Goal: Task Accomplishment & Management: Complete application form

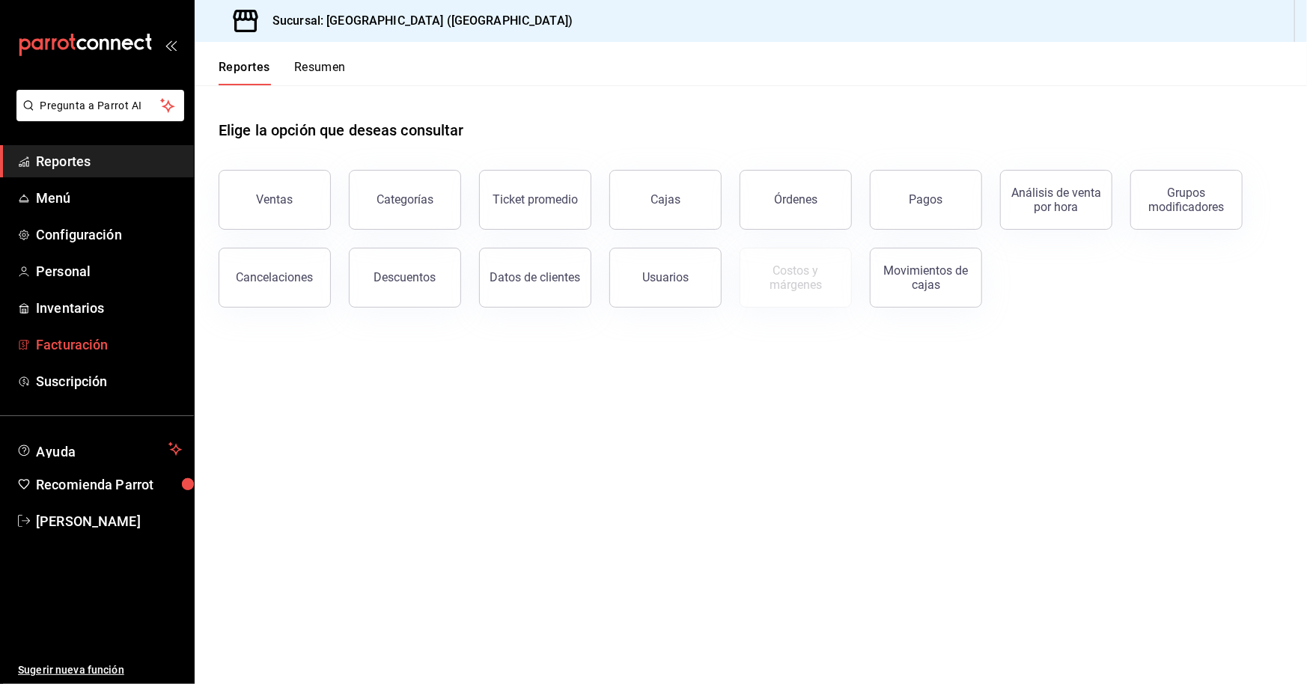
click at [104, 345] on span "Facturación" at bounding box center [109, 345] width 146 height 20
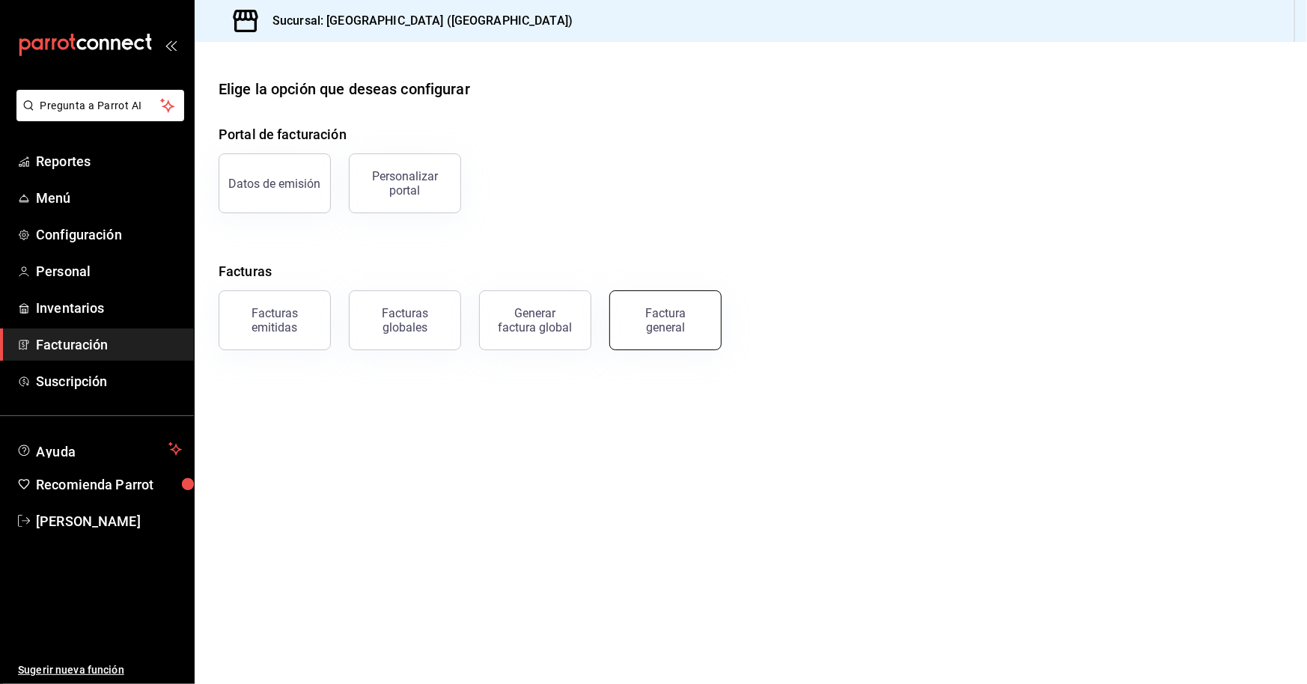
click at [654, 311] on div "Factura general" at bounding box center [665, 320] width 75 height 28
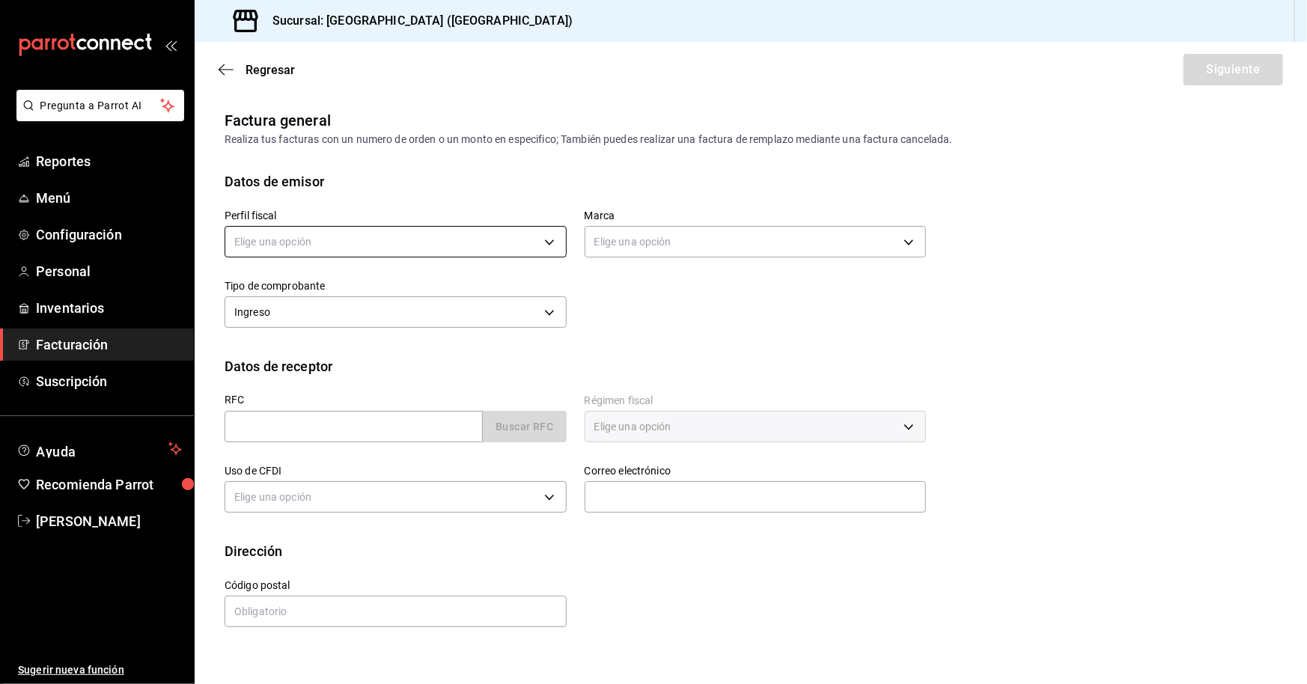
click at [460, 242] on body "Pregunta a Parrot AI Reportes Menú Configuración Personal Inventarios Facturaci…" at bounding box center [653, 342] width 1307 height 684
click at [362, 311] on li "OMC GOURMET" at bounding box center [395, 318] width 341 height 28
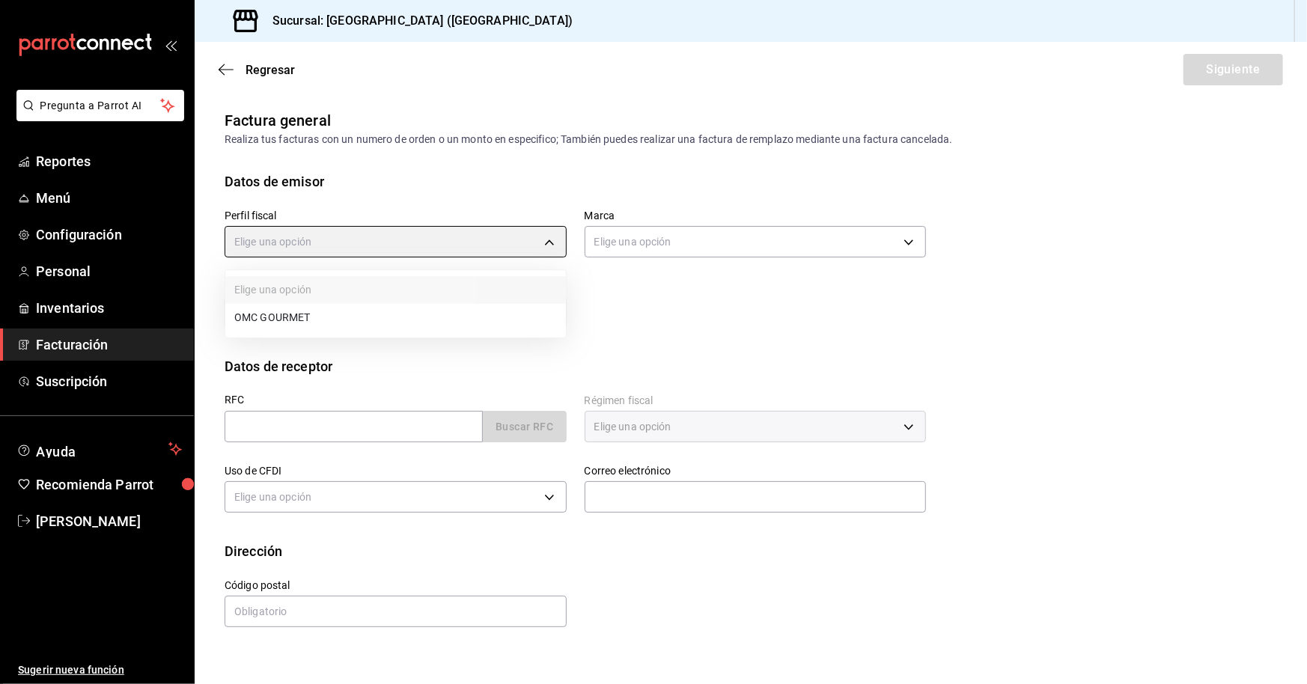
type input "46af66a3-9ef9-469f-9491-2c4bb9ef7882"
type input "78876d7d-d969-4c97-957f-d97bcaf374a8"
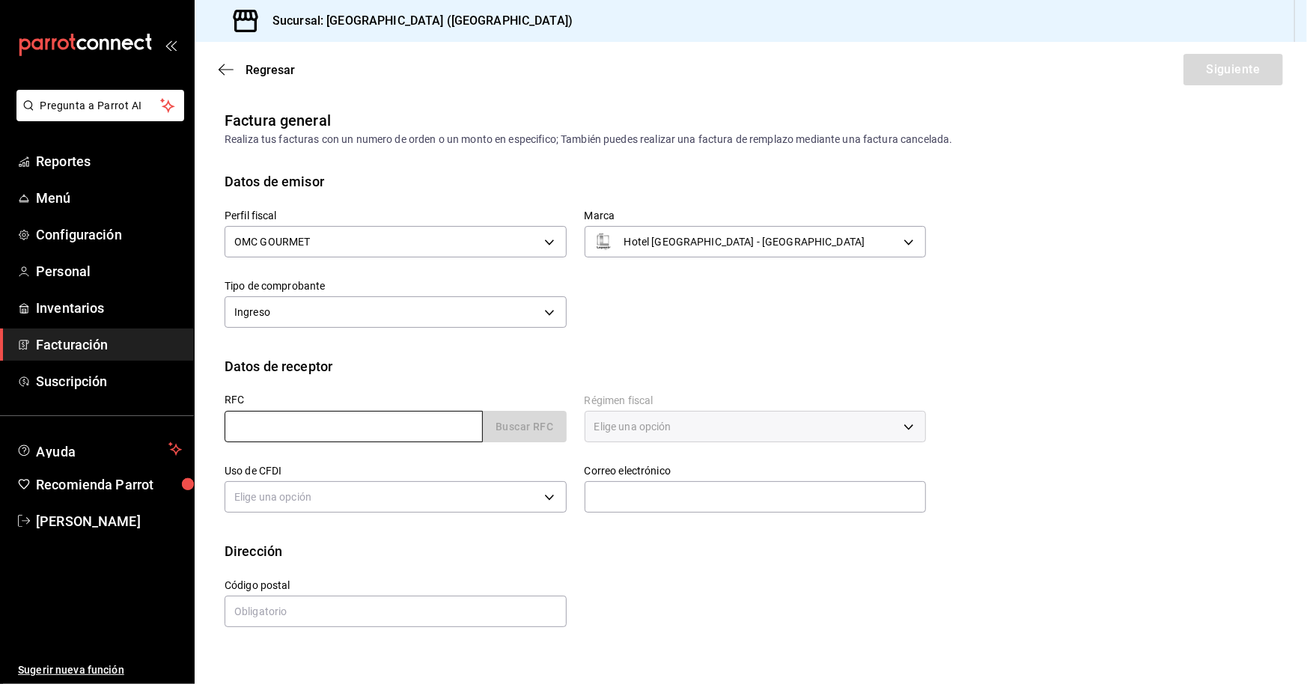
click at [292, 423] on input "text" at bounding box center [354, 426] width 258 height 31
click at [252, 431] on input "text" at bounding box center [354, 426] width 258 height 31
paste input "EAVC6005075NA"
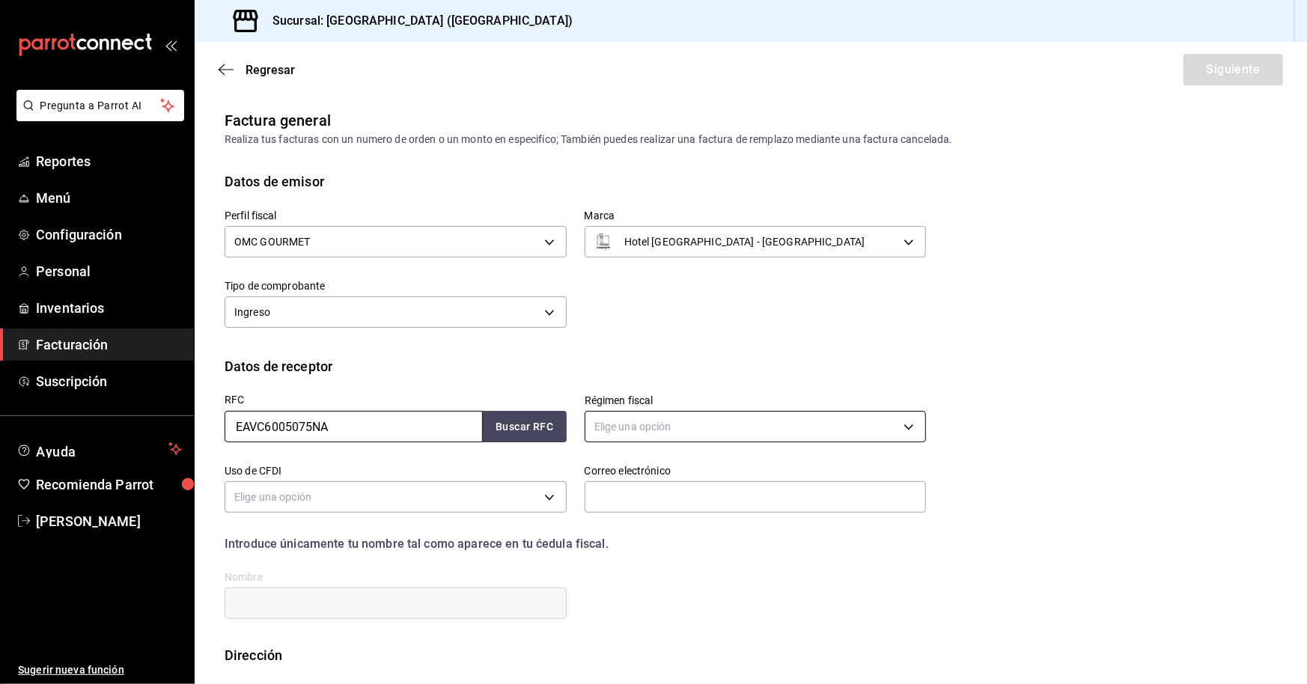
type input "EAVC6005075NA"
click at [636, 423] on body "Pregunta a Parrot AI Reportes Menú Configuración Personal Inventarios Facturaci…" at bounding box center [653, 342] width 1307 height 684
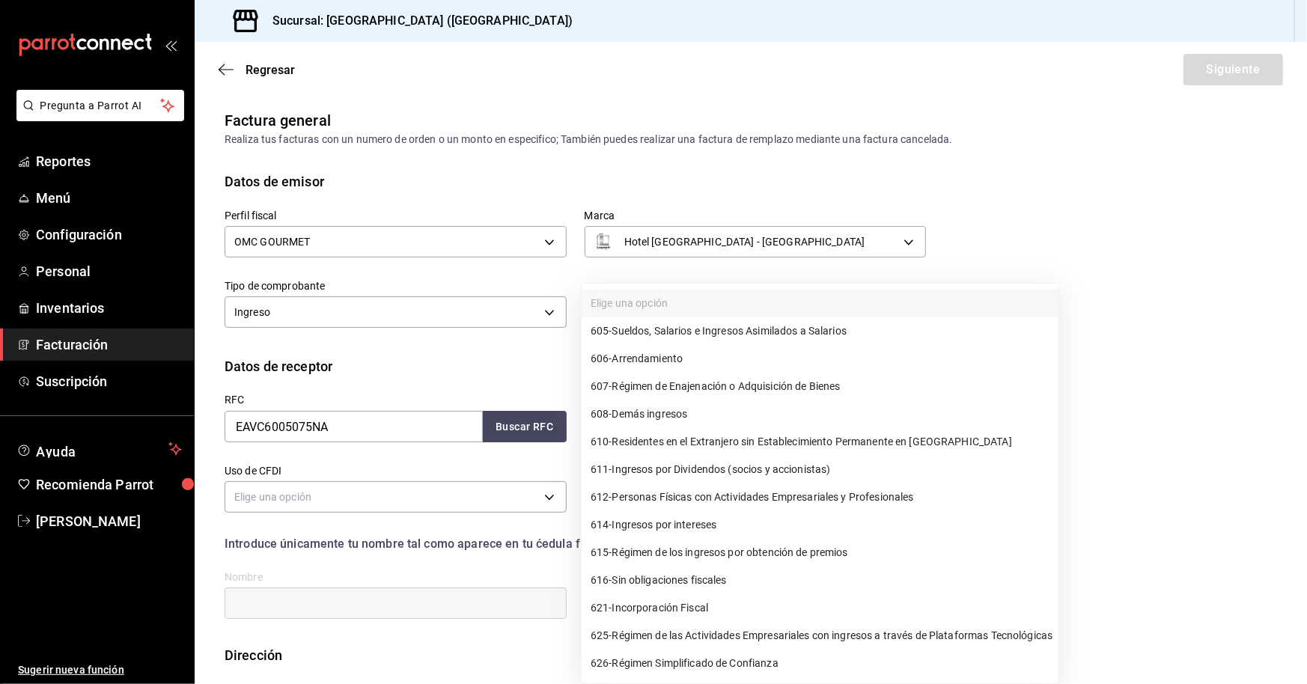
click at [1161, 204] on div at bounding box center [653, 342] width 1307 height 684
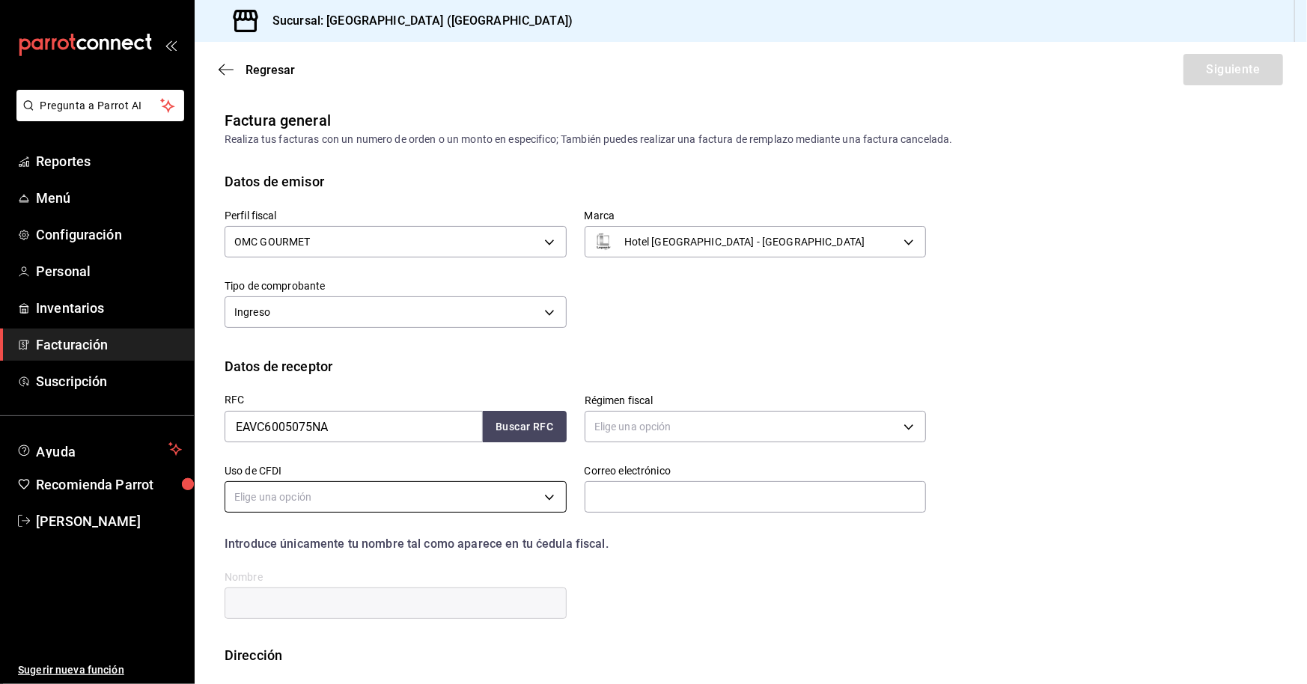
click at [339, 499] on body "Pregunta a Parrot AI Reportes Menú Configuración Personal Inventarios Facturaci…" at bounding box center [653, 342] width 1307 height 684
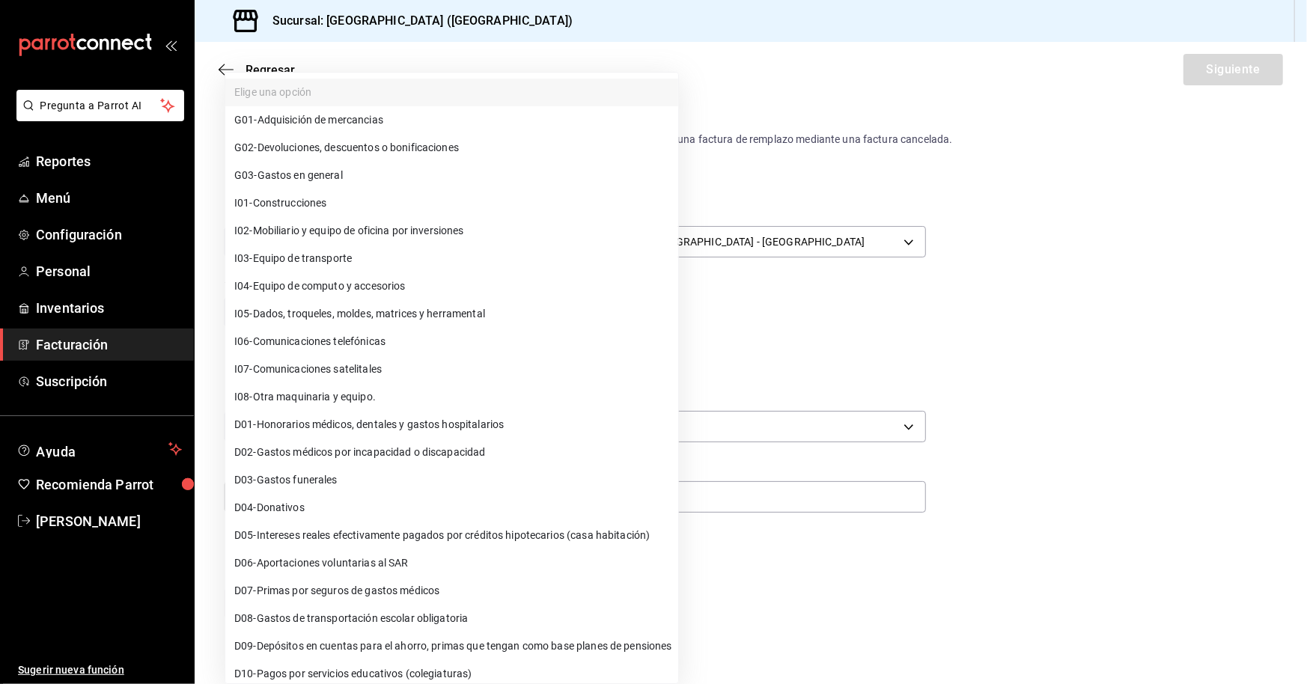
click at [339, 499] on li "D04 - Donativos" at bounding box center [451, 508] width 453 height 28
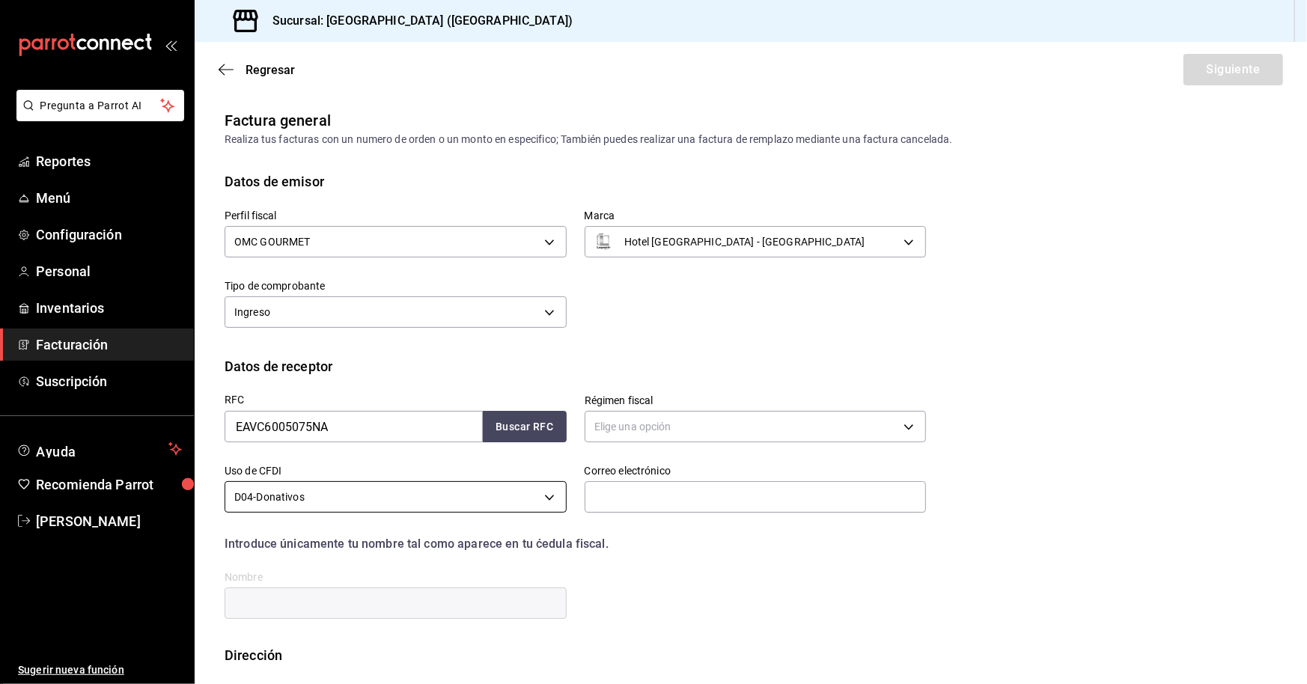
click at [339, 499] on body "Pregunta a Parrot AI Reportes Menú Configuración Personal Inventarios Facturaci…" at bounding box center [653, 342] width 1307 height 684
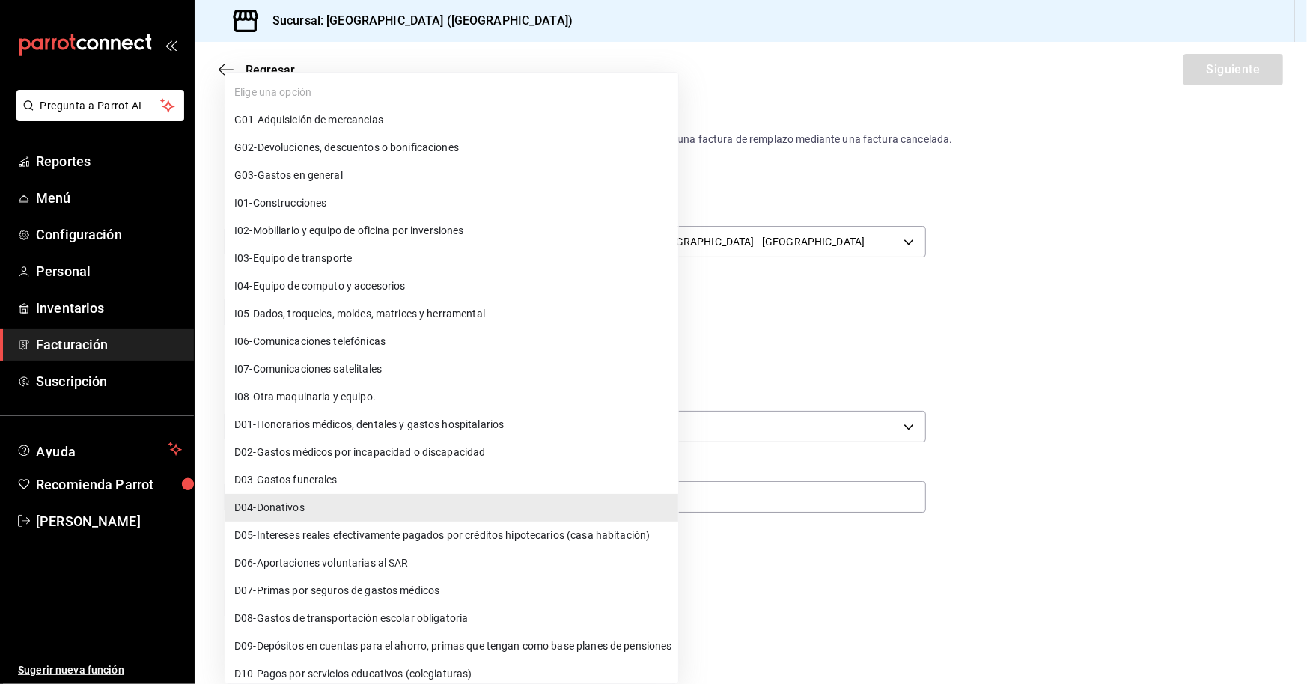
click at [338, 168] on span "G03 - Gastos en general" at bounding box center [288, 176] width 109 height 16
type input "G03"
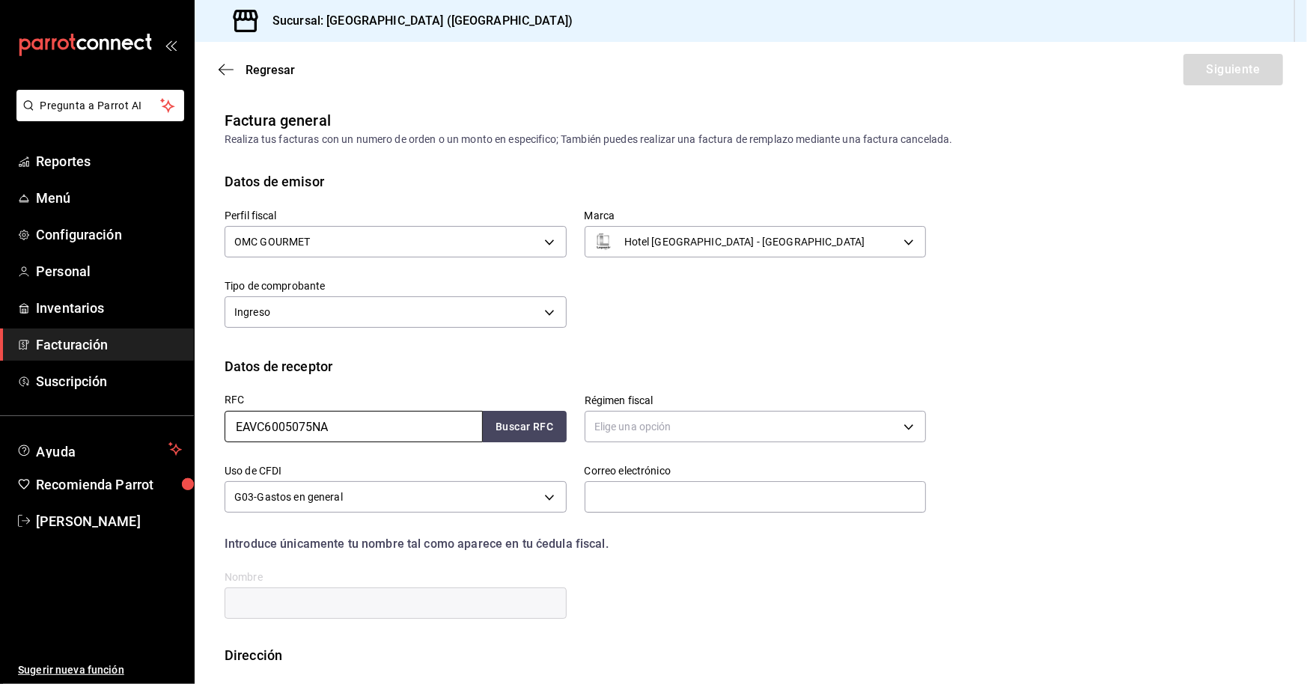
click at [370, 432] on input "EAVC6005075NA" at bounding box center [354, 426] width 258 height 31
click at [631, 422] on body "Pregunta a Parrot AI Reportes Menú Configuración Personal Inventarios Facturaci…" at bounding box center [653, 342] width 1307 height 684
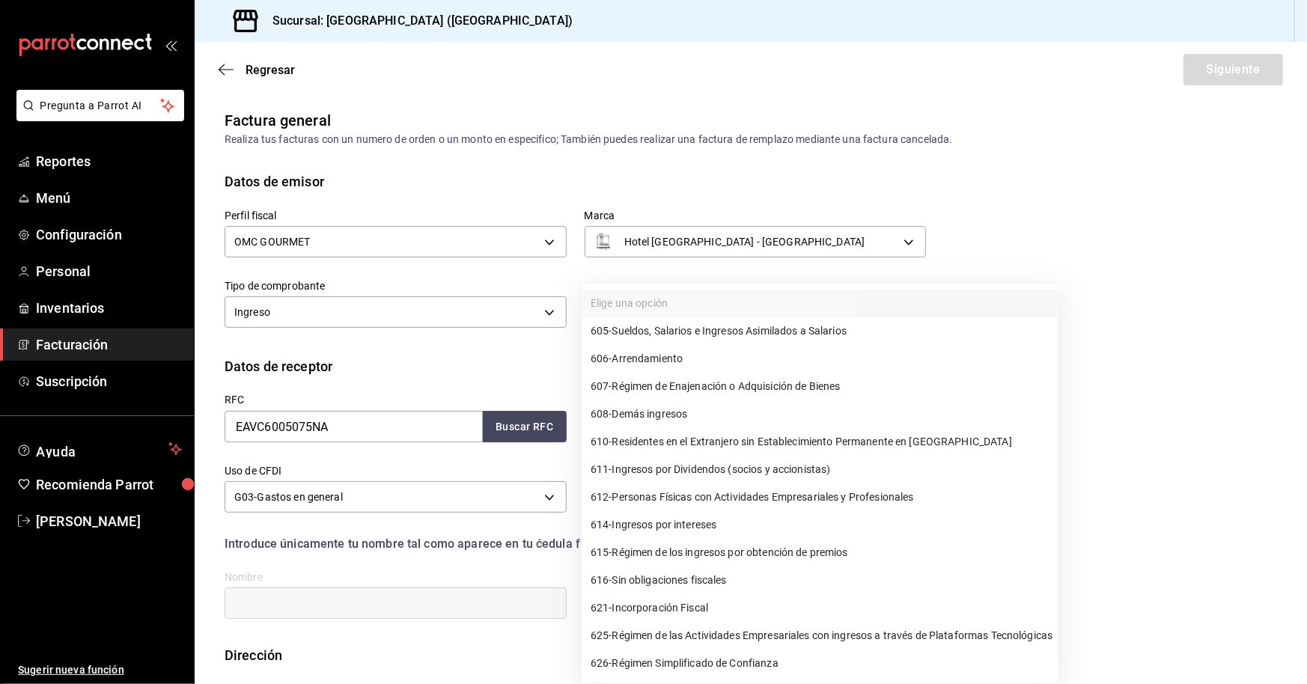
click at [685, 495] on span "612 - Personas Físicas con Actividades Empresariales y Profesionales" at bounding box center [752, 498] width 323 height 16
type input "612"
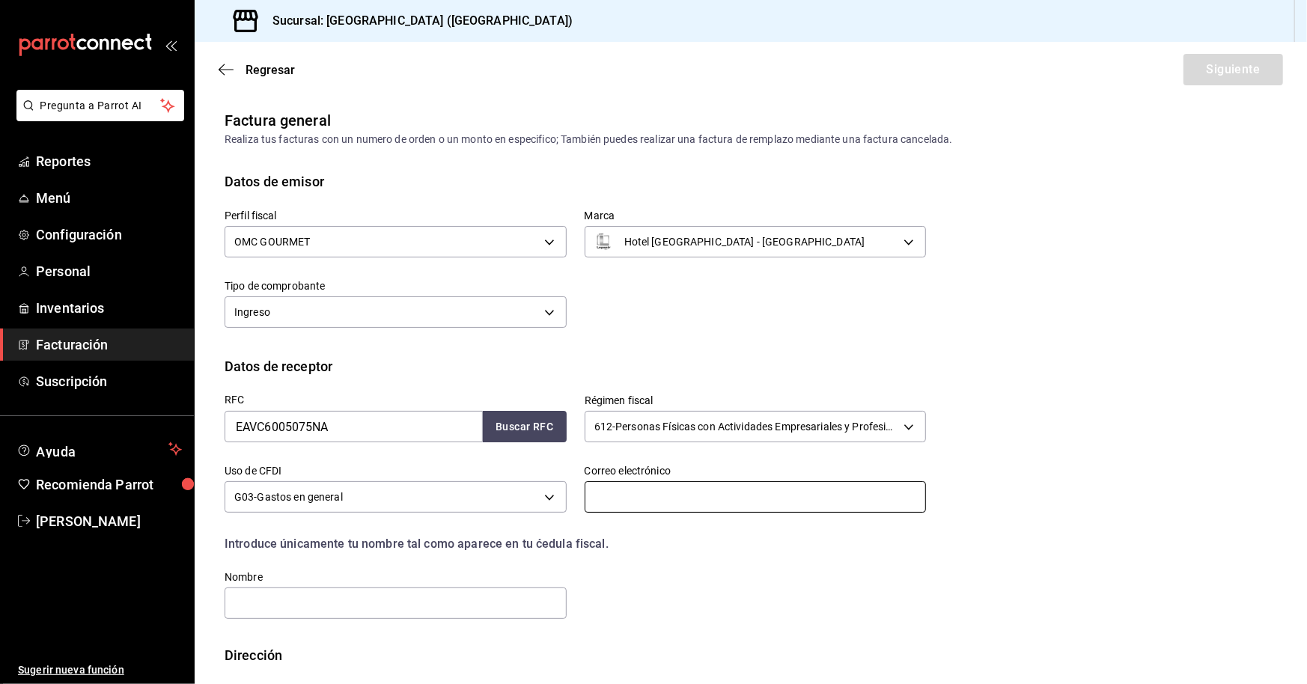
click at [606, 494] on input "text" at bounding box center [756, 496] width 342 height 31
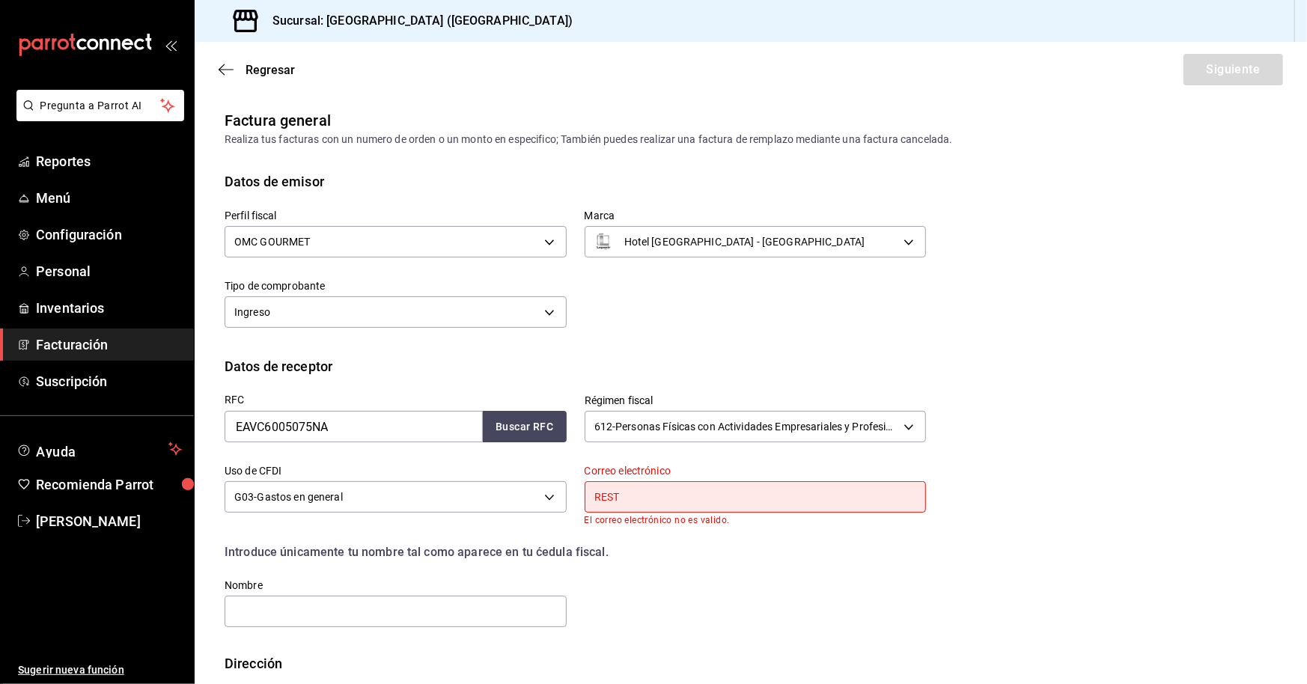
type input "[EMAIL_ADDRESS][DOMAIN_NAME]"
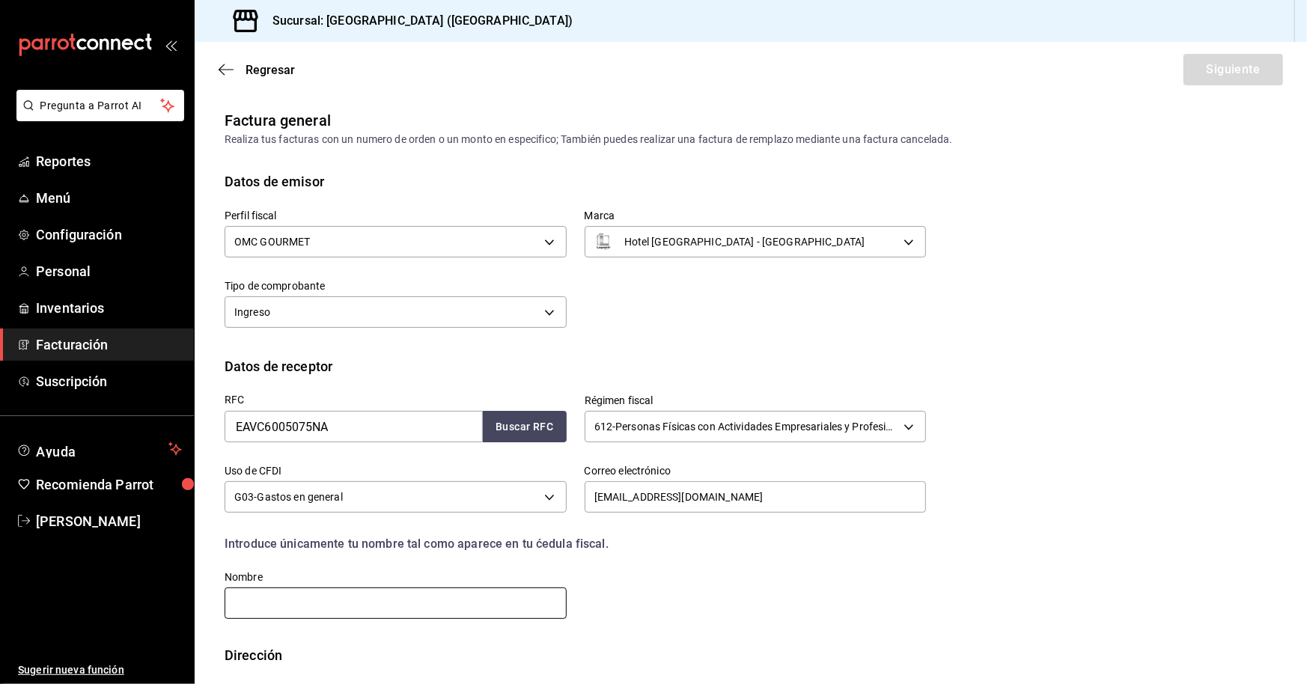
click at [366, 596] on input "text" at bounding box center [396, 603] width 342 height 31
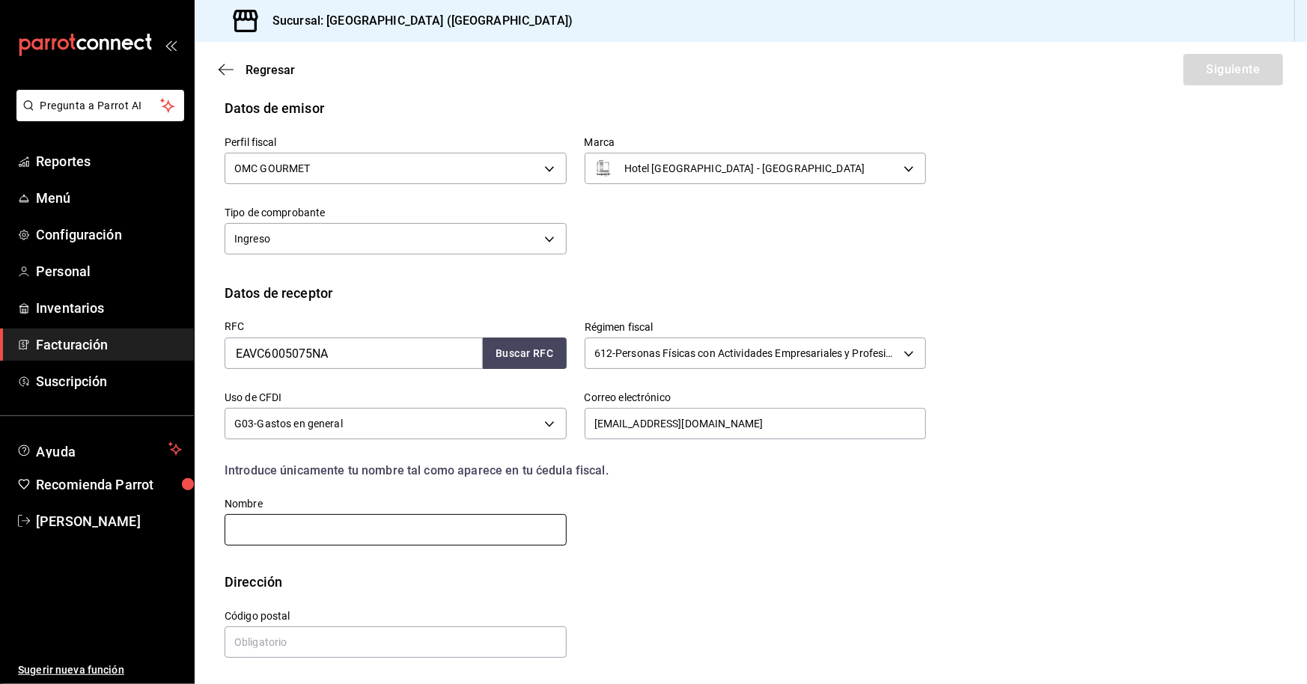
click at [290, 526] on input "text" at bounding box center [396, 529] width 342 height 31
type input "[PERSON_NAME]"
drag, startPoint x: 389, startPoint y: 526, endPoint x: 385, endPoint y: 554, distance: 28.0
click at [389, 526] on input "[PERSON_NAME]" at bounding box center [396, 529] width 342 height 31
click at [257, 646] on input "text" at bounding box center [396, 642] width 342 height 31
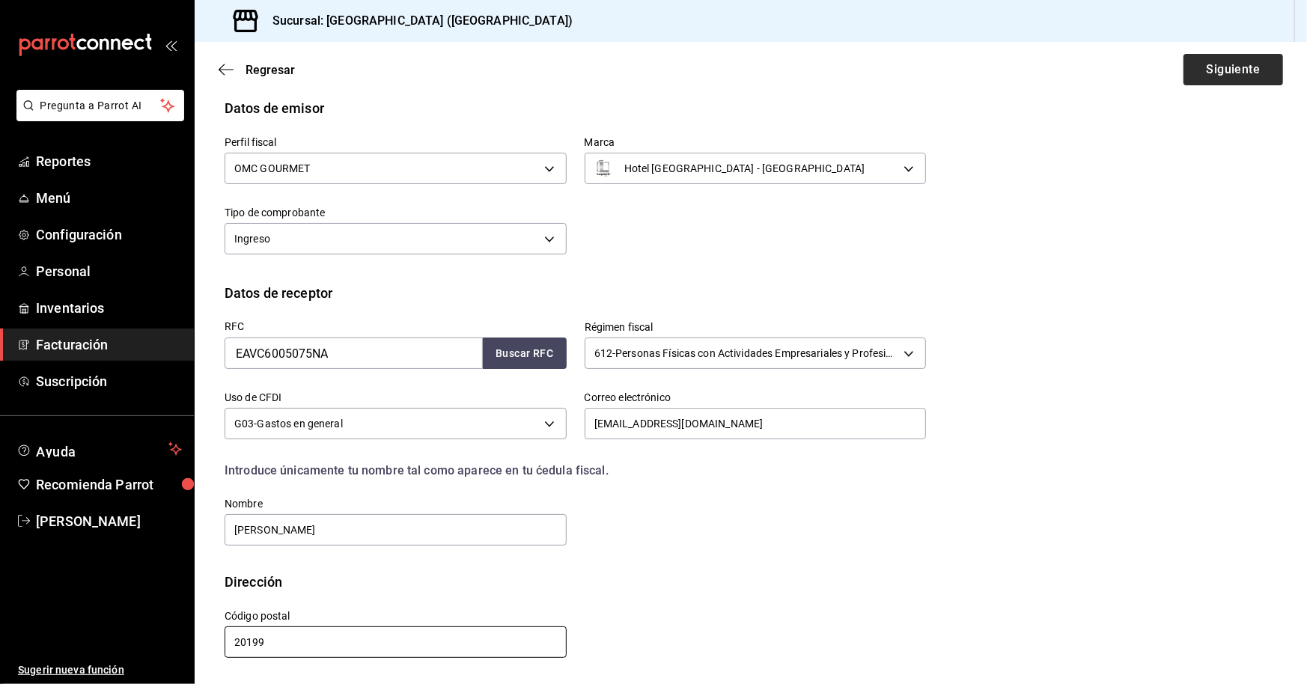
type input "20199"
click at [1219, 67] on button "Siguiente" at bounding box center [1234, 69] width 100 height 31
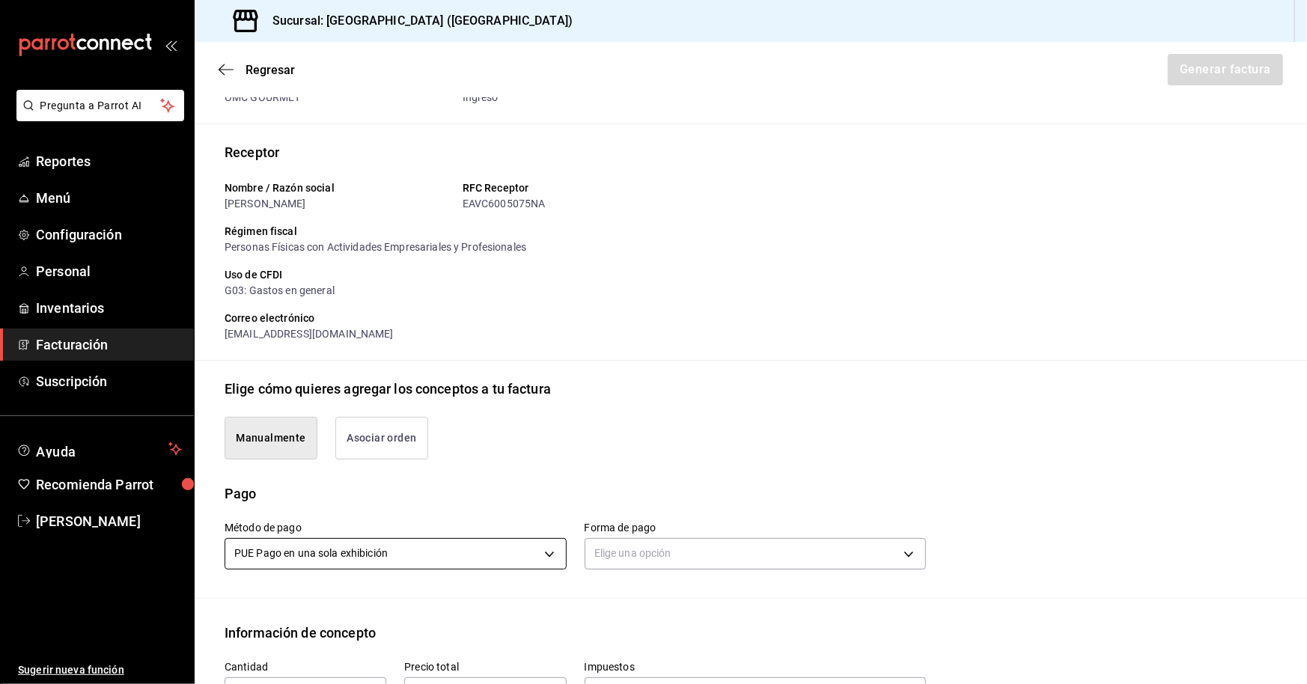
click at [366, 550] on body "Pregunta a Parrot AI Reportes Menú Configuración Personal Inventarios Facturaci…" at bounding box center [653, 342] width 1307 height 684
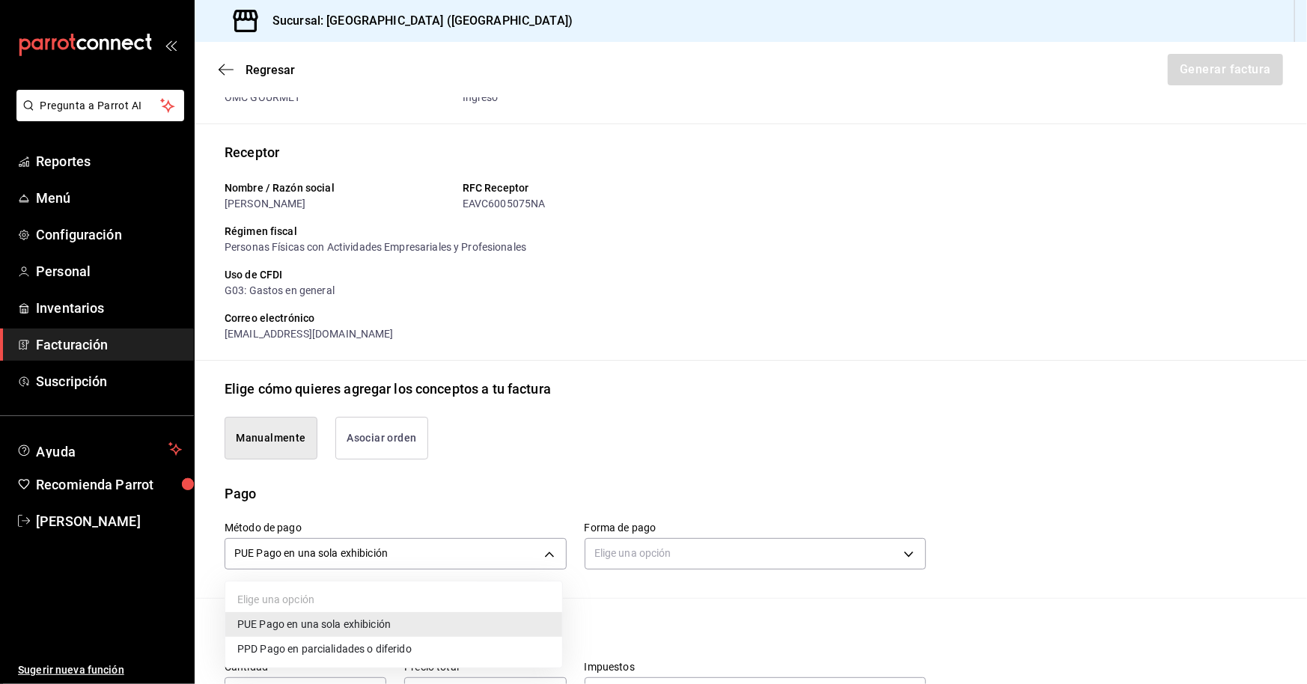
click at [367, 618] on span "PUE Pago en una sola exhibición" at bounding box center [313, 625] width 153 height 16
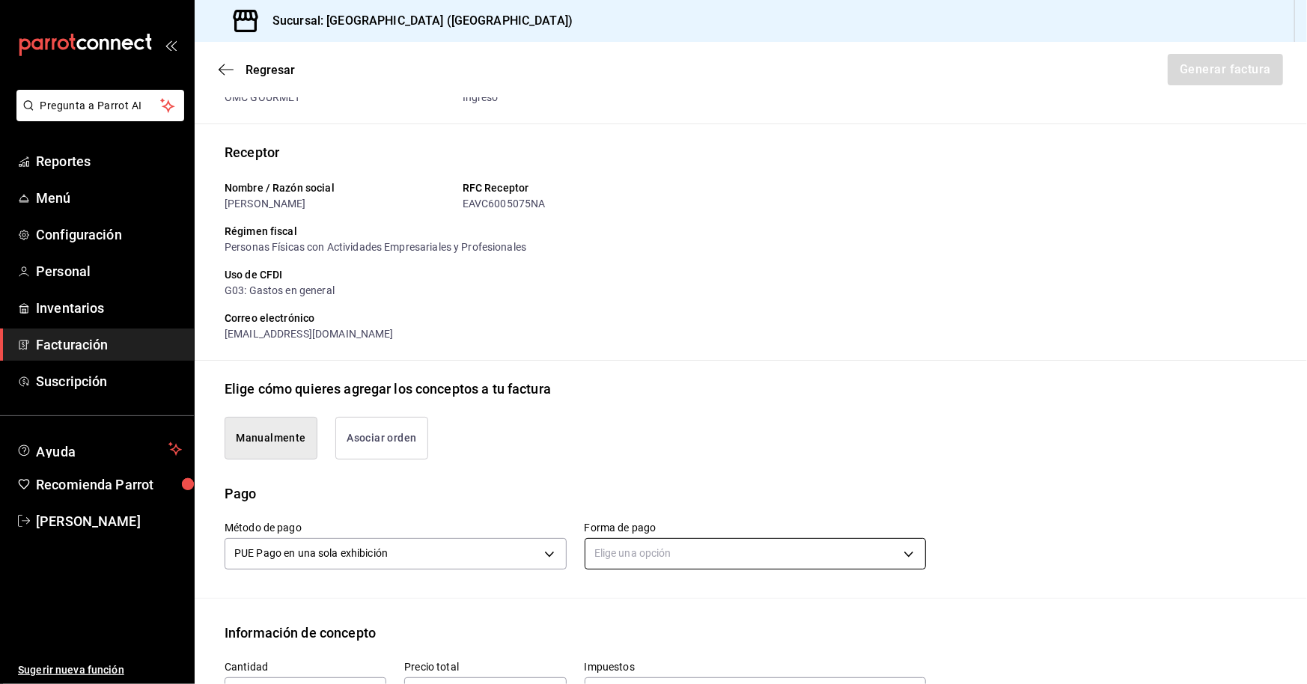
click at [636, 549] on body "Pregunta a Parrot AI Reportes Menú Configuración Personal Inventarios Facturaci…" at bounding box center [653, 342] width 1307 height 684
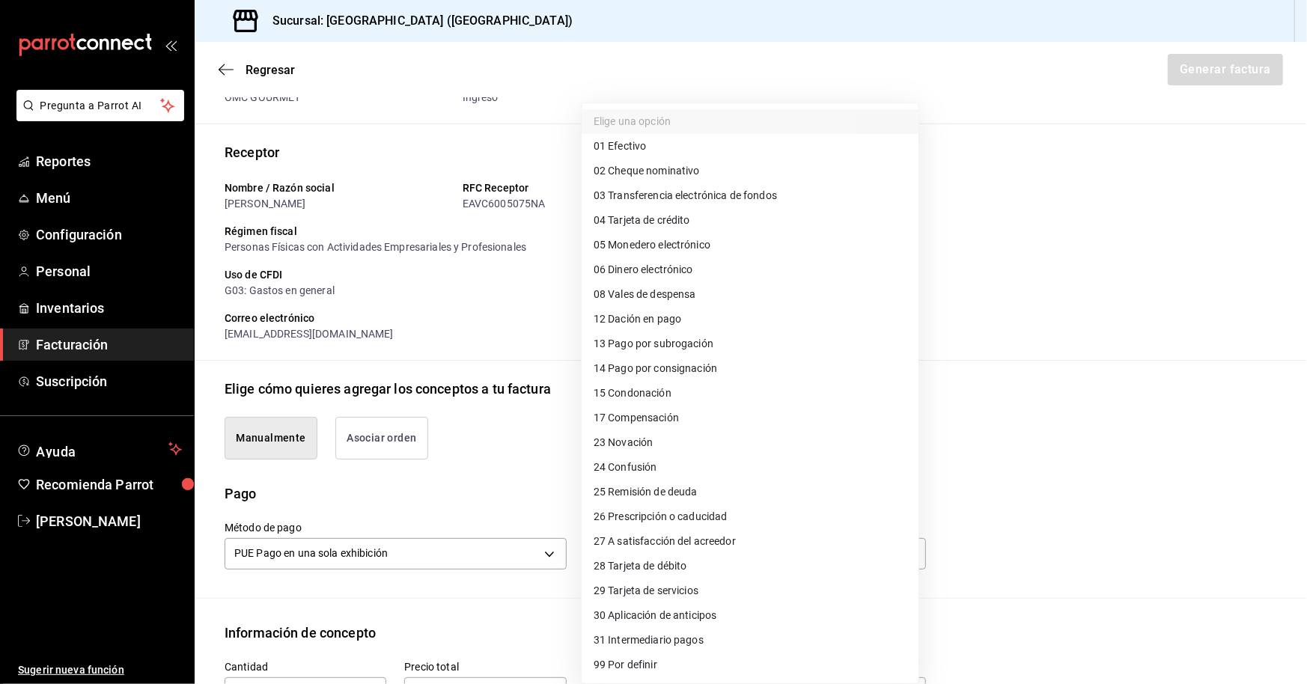
click at [737, 212] on li "04 Tarjeta de crédito" at bounding box center [750, 220] width 337 height 25
type input "04"
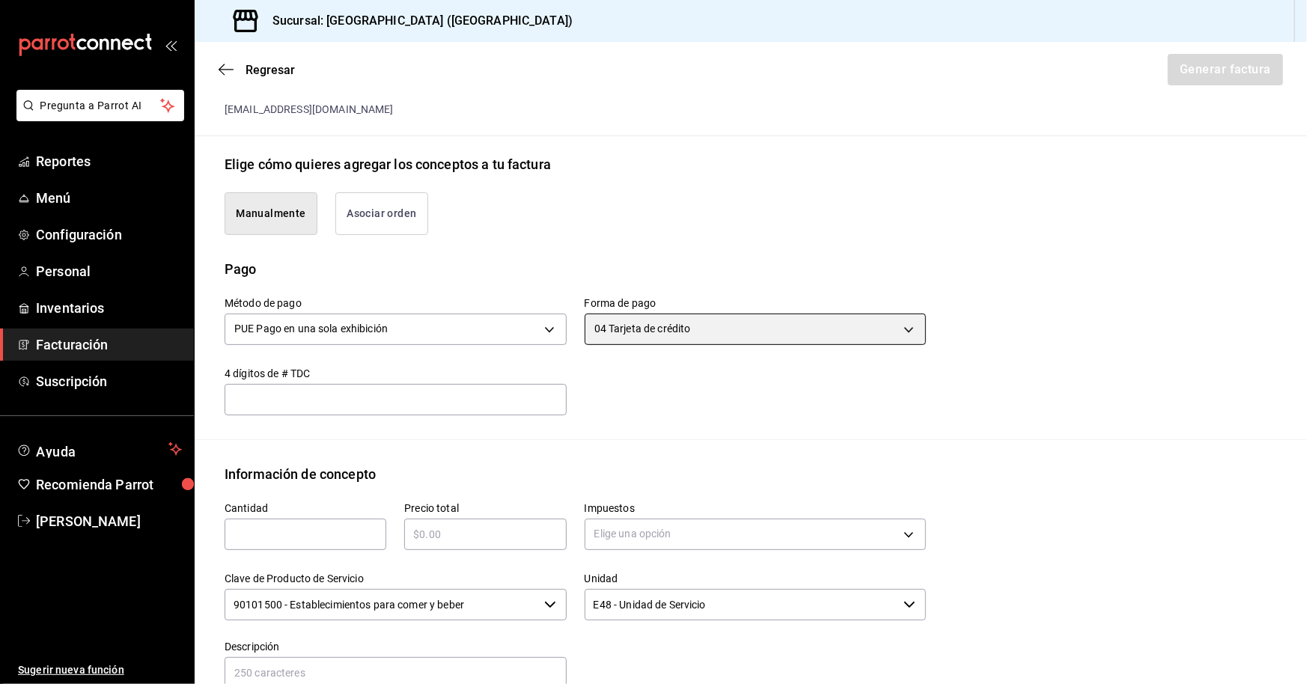
scroll to position [373, 0]
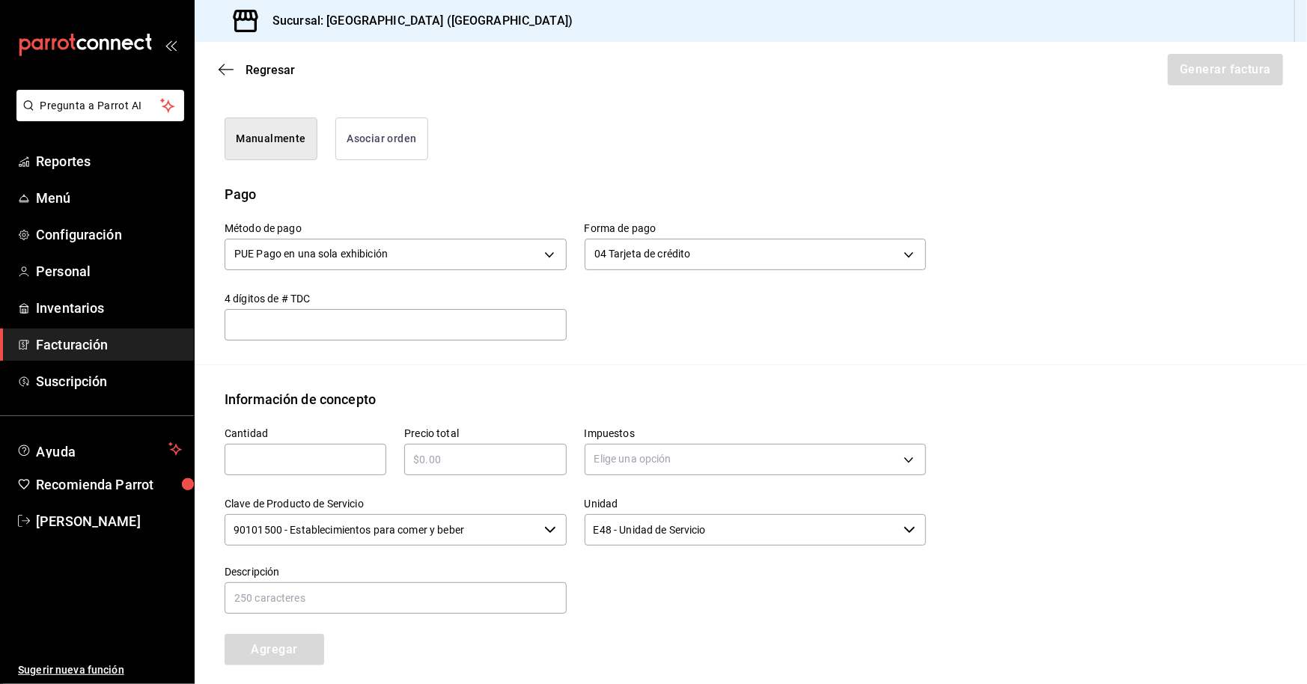
click at [296, 463] on input "text" at bounding box center [306, 460] width 162 height 18
type input "1"
click at [505, 466] on input "text" at bounding box center [485, 460] width 162 height 18
type input "$5225"
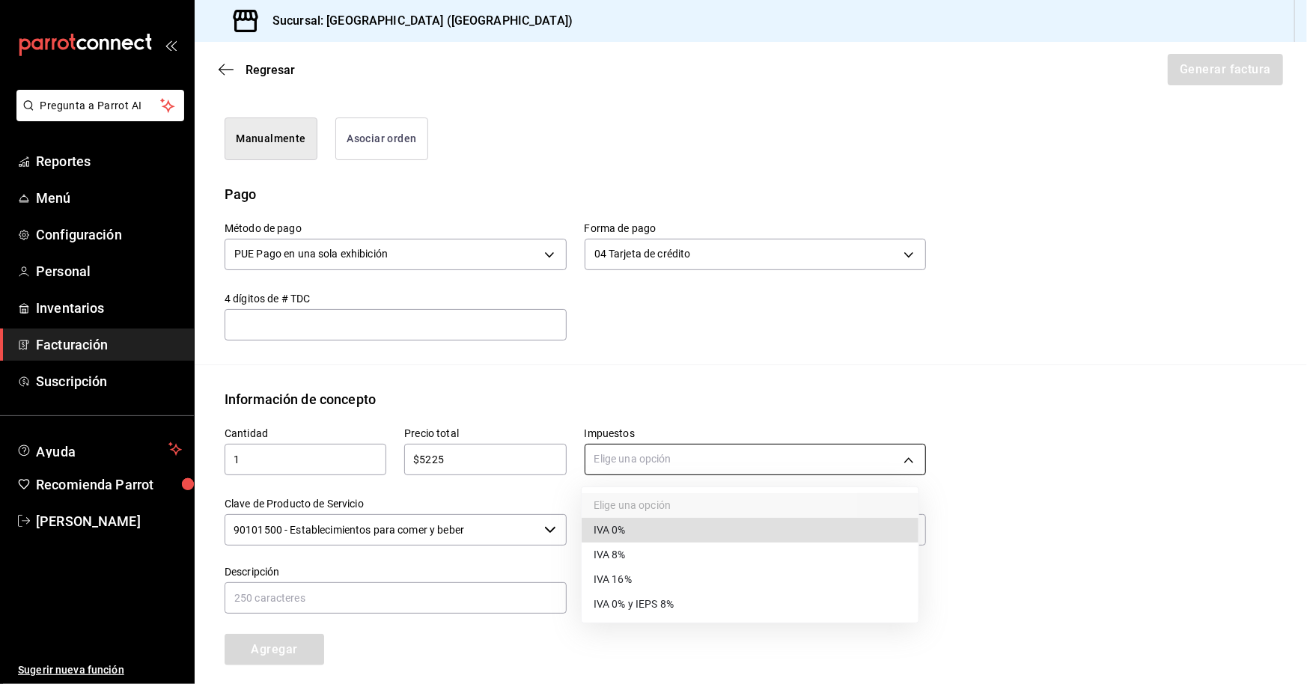
click at [642, 460] on body "Pregunta a Parrot AI Reportes Menú Configuración Personal Inventarios Facturaci…" at bounding box center [653, 342] width 1307 height 684
click at [625, 581] on span "IVA 16%" at bounding box center [613, 580] width 38 height 16
type input "IVA_16"
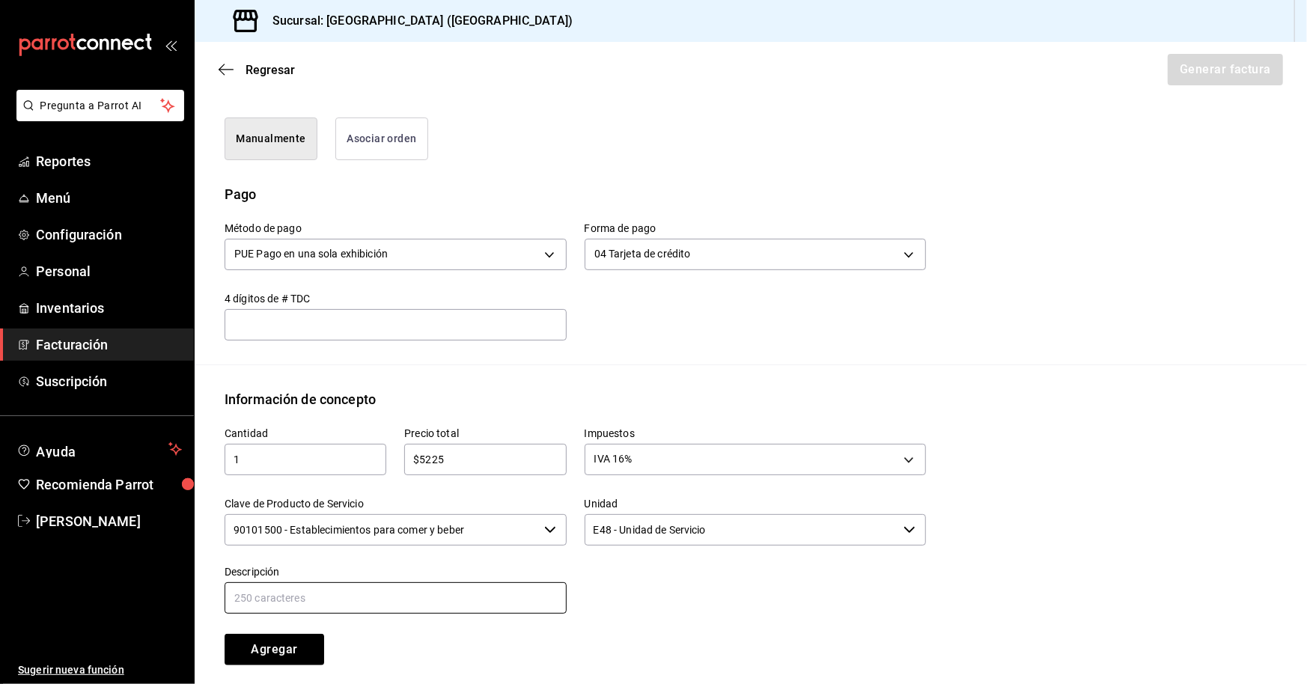
click at [308, 596] on input "text" at bounding box center [396, 598] width 342 height 31
click at [246, 599] on input "38 DESAYUNOS CONGRESO NACIONAL AGRAVIO" at bounding box center [396, 598] width 342 height 31
click at [463, 602] on input "40 DESAYUNOS CONGRESO NACIONAL AGRAVIO" at bounding box center [396, 598] width 342 height 31
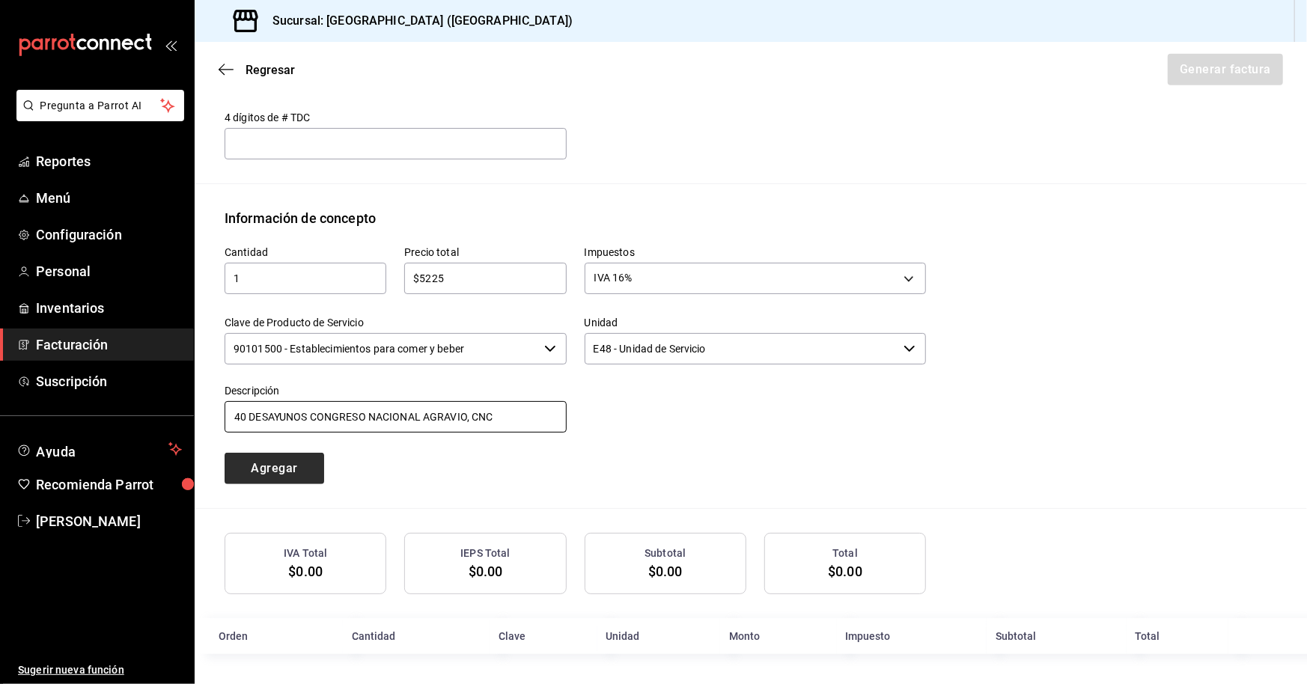
type input "40 DESAYUNOS CONGRESO NACIONAL AGRAVIO, CNC"
click at [256, 468] on button "Agregar" at bounding box center [275, 468] width 100 height 31
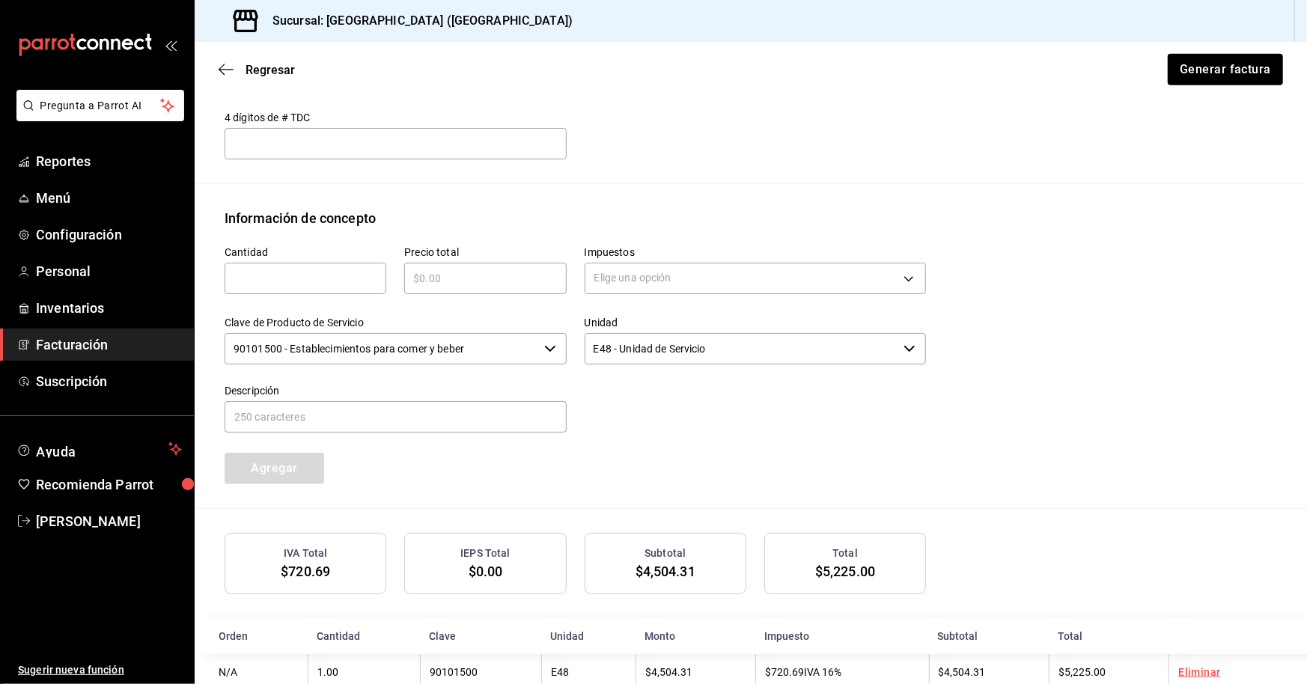
scroll to position [591, 0]
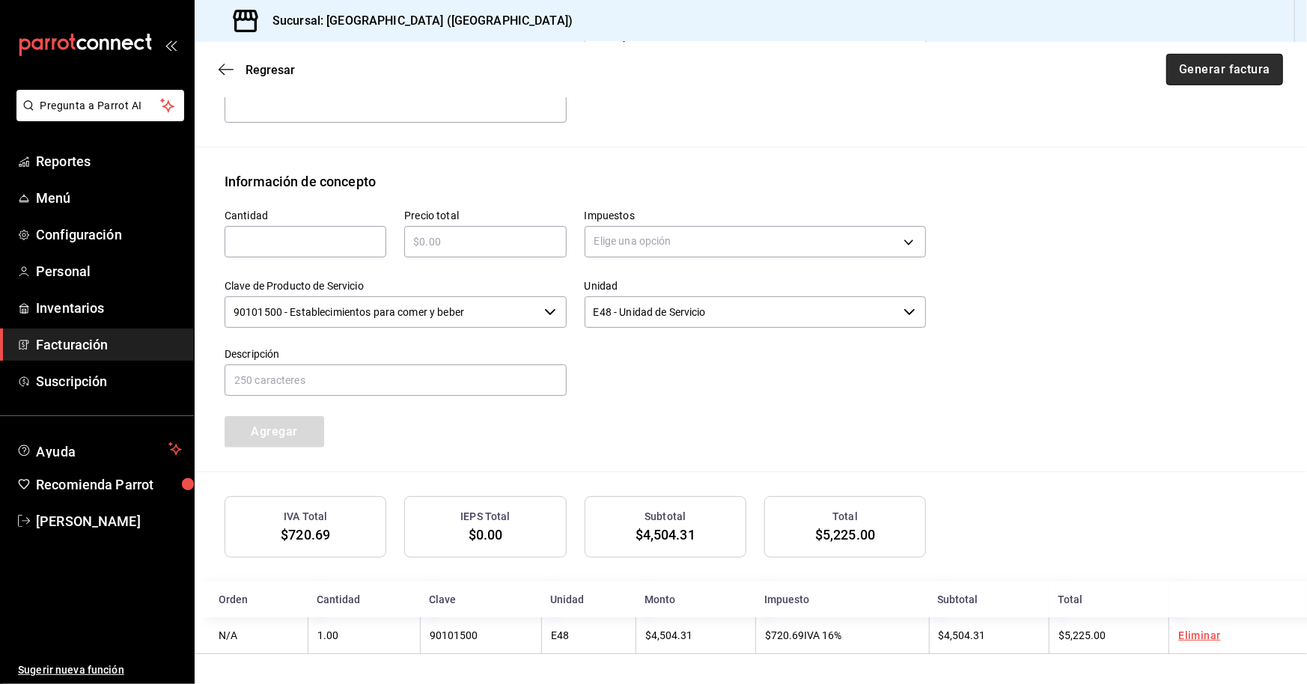
click at [1199, 66] on button "Generar factura" at bounding box center [1224, 69] width 117 height 31
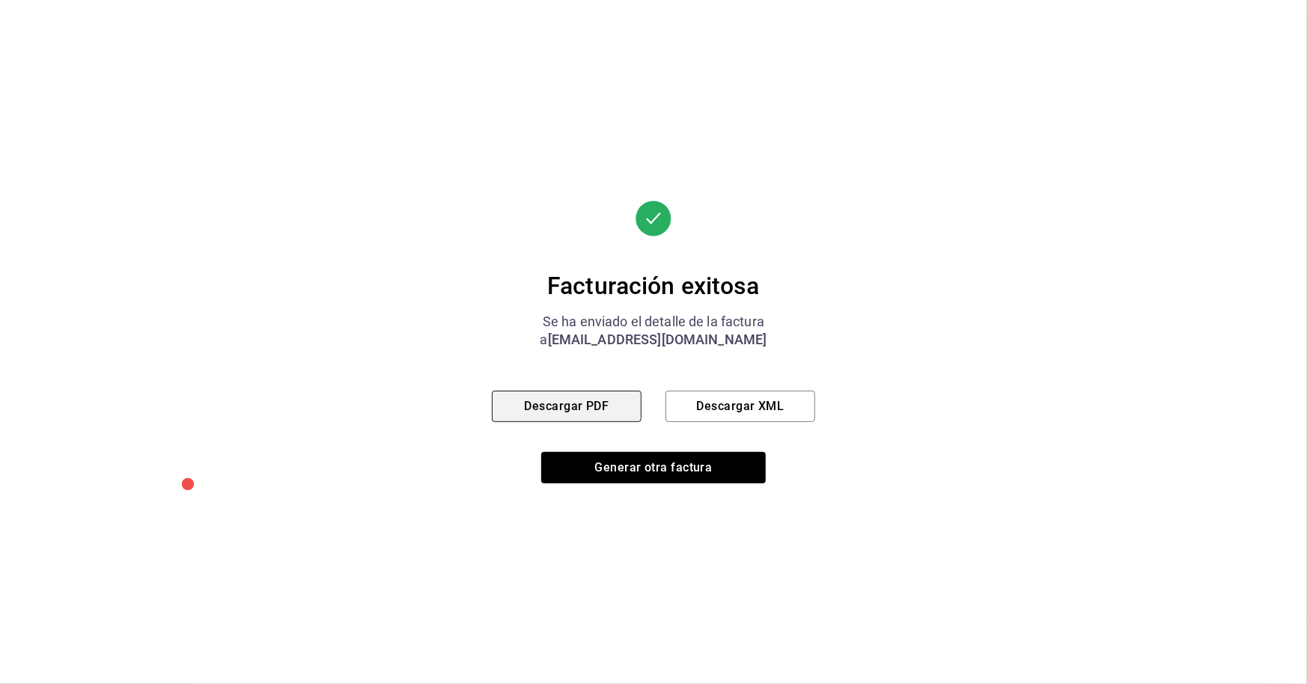
click at [572, 407] on button "Descargar PDF" at bounding box center [567, 406] width 150 height 31
click at [752, 408] on button "Descargar XML" at bounding box center [741, 406] width 150 height 31
